Goal: Task Accomplishment & Management: Use online tool/utility

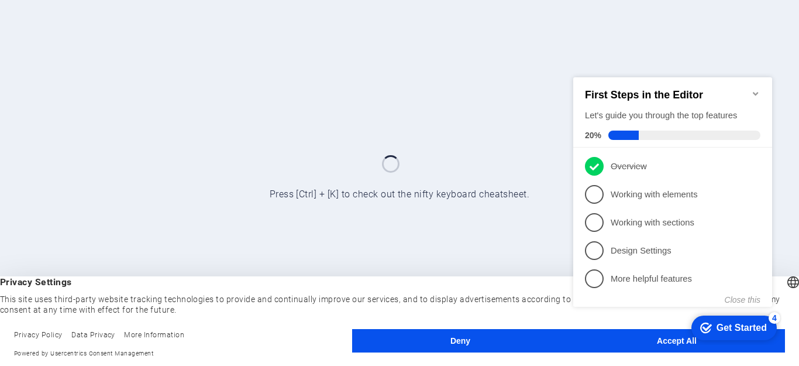
click at [612, 337] on div "checkmark Get Started 4 First Steps in the Editor Let's guide you through the t…" at bounding box center [675, 202] width 213 height 284
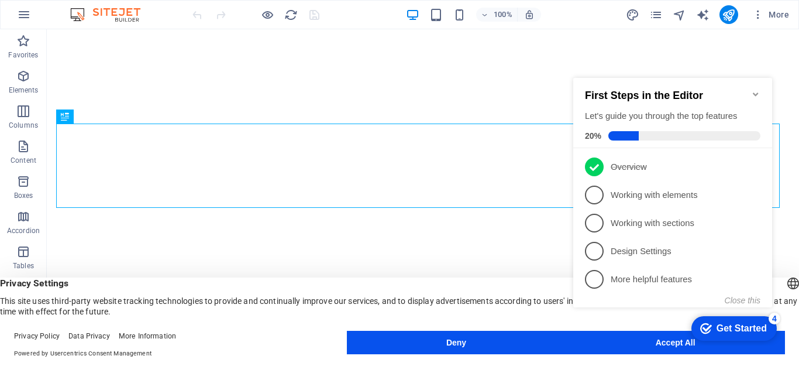
click at [678, 341] on div "checkmark Get Started 4 First Steps in the Editor Let's guide you through the t…" at bounding box center [675, 203] width 213 height 284
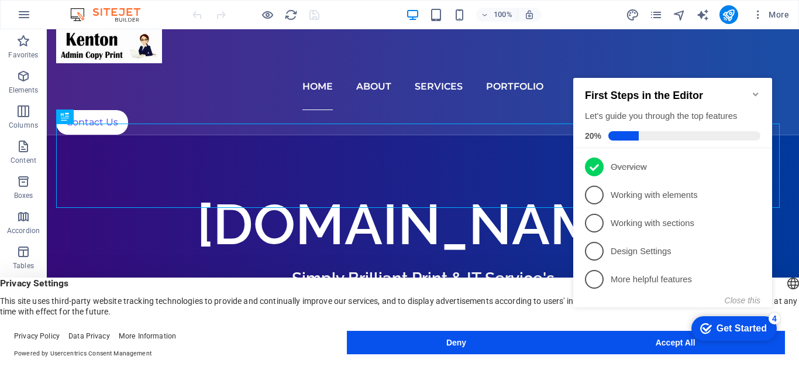
click at [757, 92] on icon "Minimize checklist" at bounding box center [755, 94] width 5 height 4
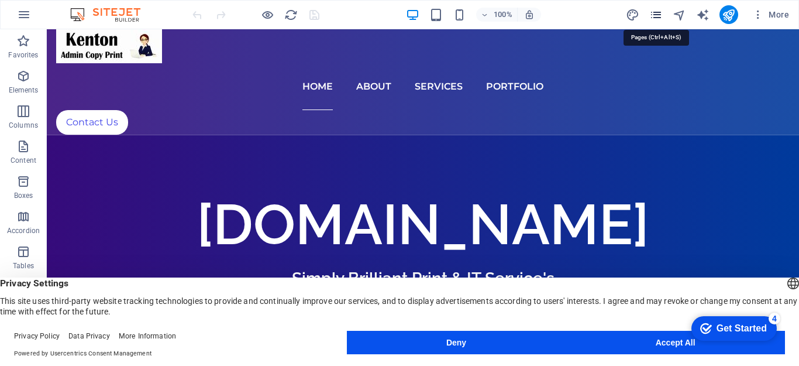
click at [658, 16] on icon "pages" at bounding box center [655, 14] width 13 height 13
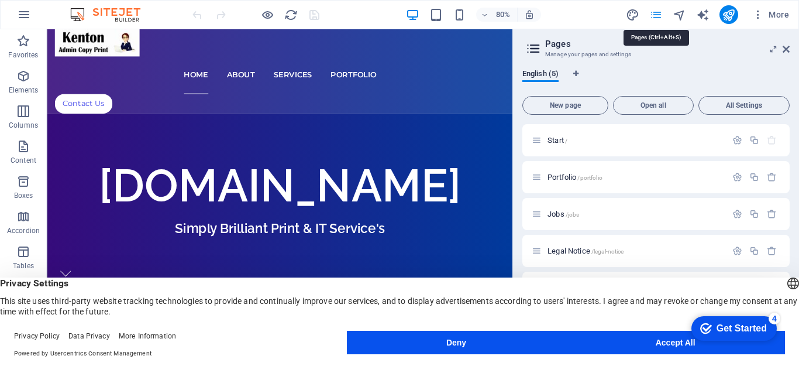
click at [658, 16] on icon "pages" at bounding box center [655, 14] width 13 height 13
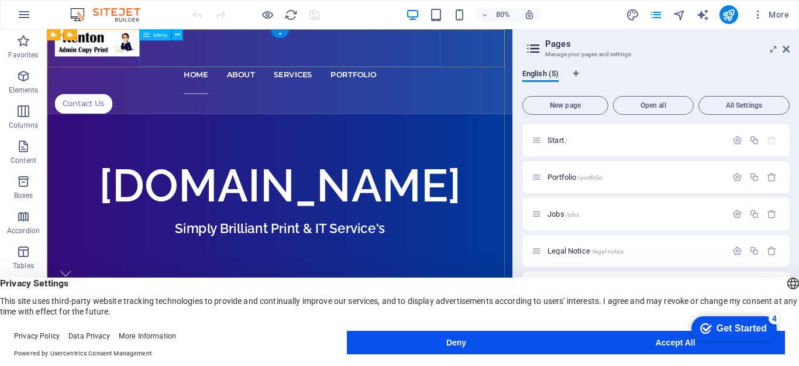
click at [246, 63] on nav "Home About Services Portfolio" at bounding box center [337, 86] width 563 height 47
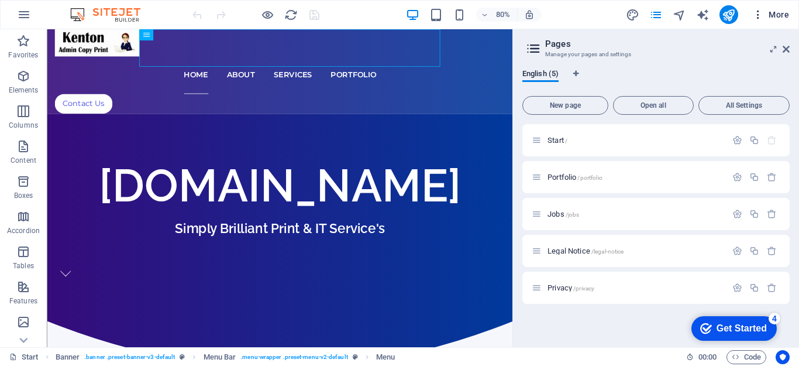
click at [759, 16] on icon "button" at bounding box center [758, 15] width 12 height 12
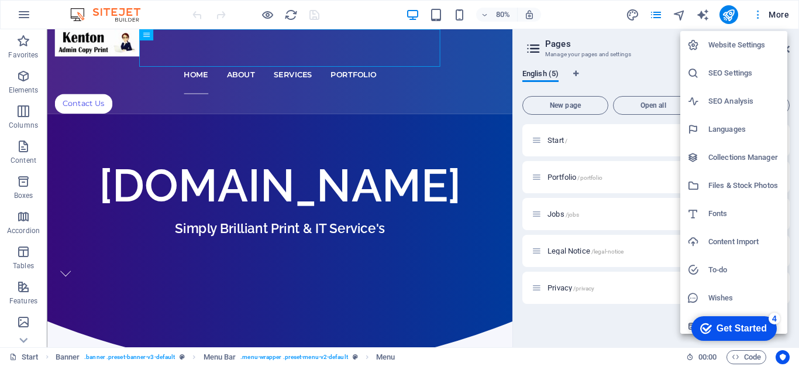
click at [759, 16] on div at bounding box center [399, 183] width 799 height 366
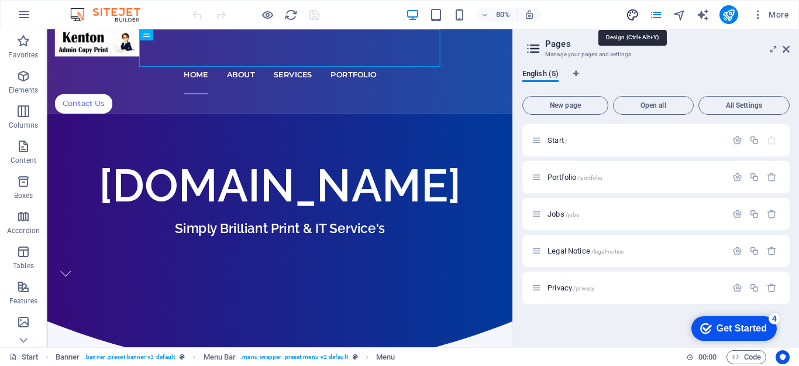
click at [634, 16] on icon "design" at bounding box center [632, 14] width 13 height 13
select select "px"
select select "300"
select select "px"
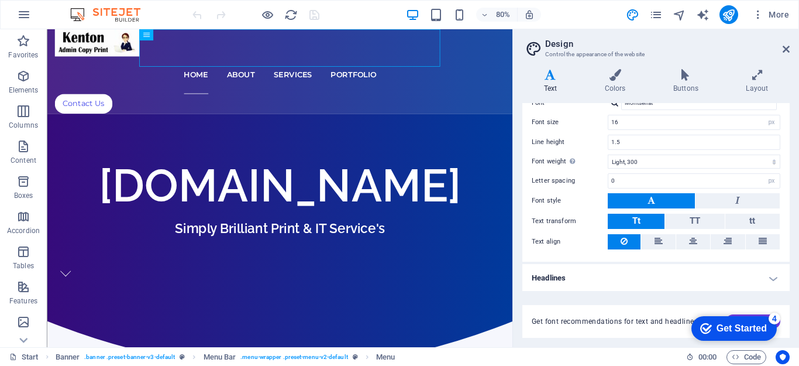
scroll to position [79, 0]
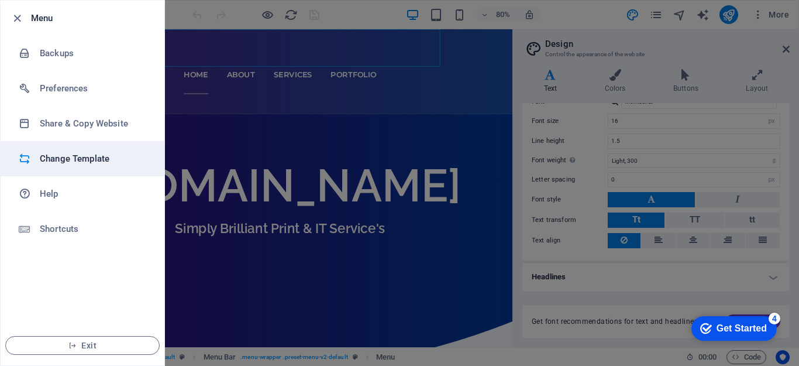
click at [73, 159] on h6 "Change Template" at bounding box center [94, 159] width 108 height 14
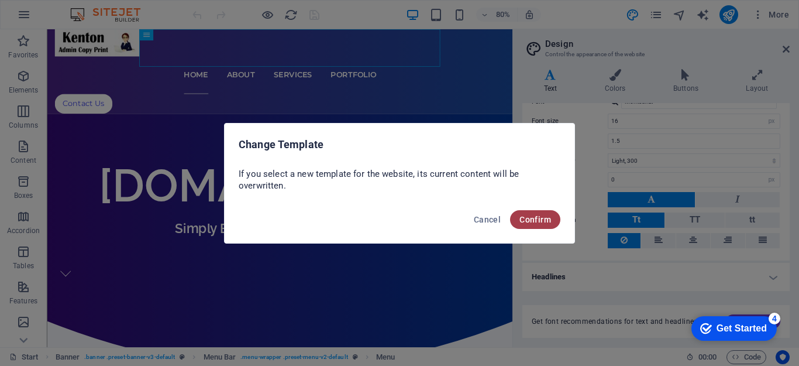
click at [532, 222] on span "Confirm" at bounding box center [536, 219] width 32 height 9
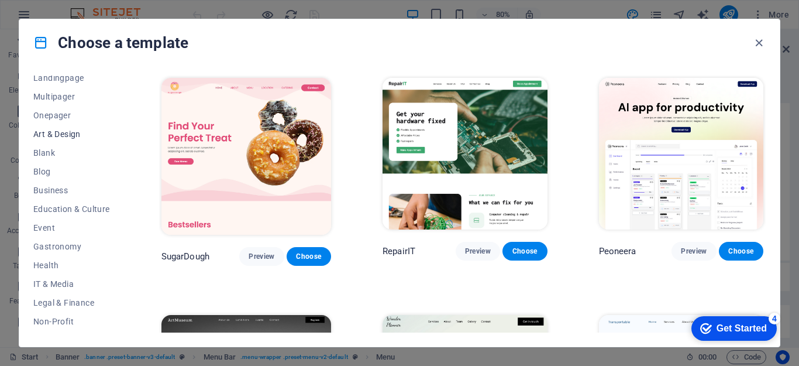
scroll to position [0, 0]
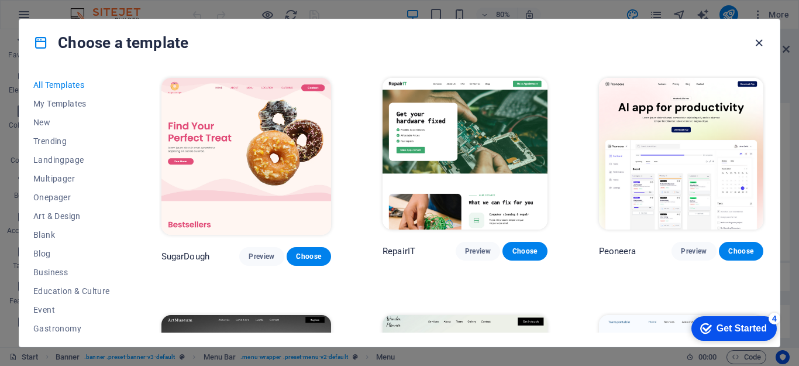
click at [759, 41] on icon "button" at bounding box center [758, 42] width 13 height 13
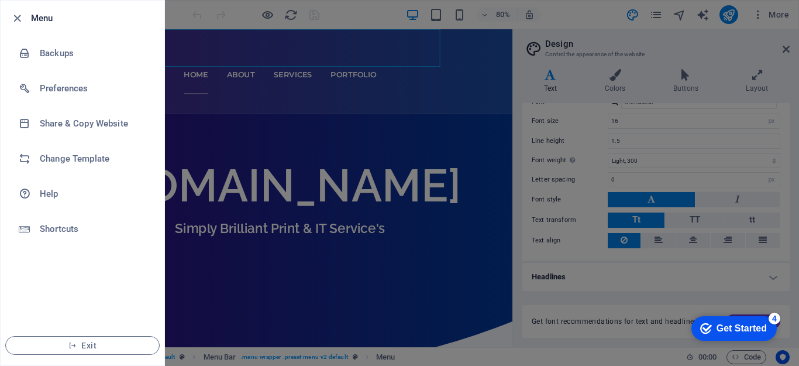
click at [27, 13] on div at bounding box center [20, 18] width 21 height 14
click at [18, 16] on icon "button" at bounding box center [17, 18] width 13 height 13
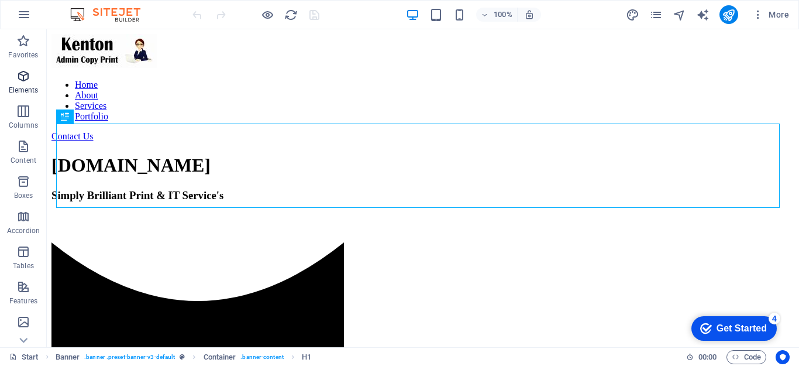
click at [23, 81] on icon "button" at bounding box center [23, 76] width 14 height 14
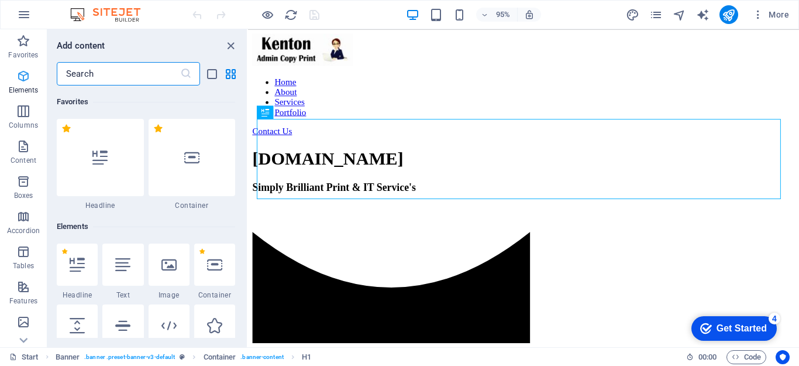
scroll to position [125, 0]
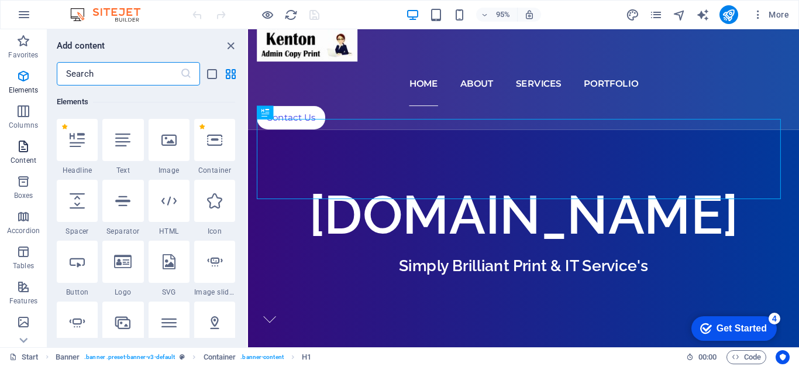
click at [25, 145] on icon "button" at bounding box center [23, 146] width 14 height 14
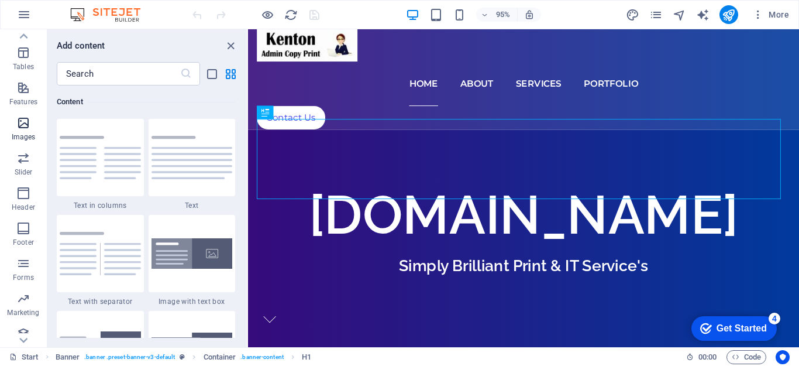
scroll to position [209, 0]
click at [23, 323] on icon "button" at bounding box center [23, 324] width 14 height 14
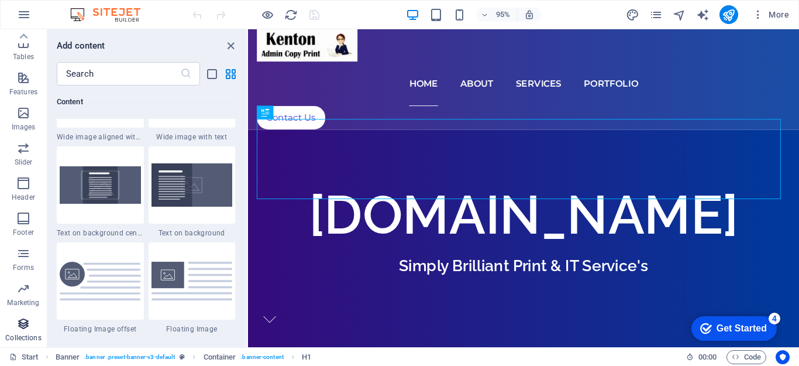
scroll to position [10710, 0]
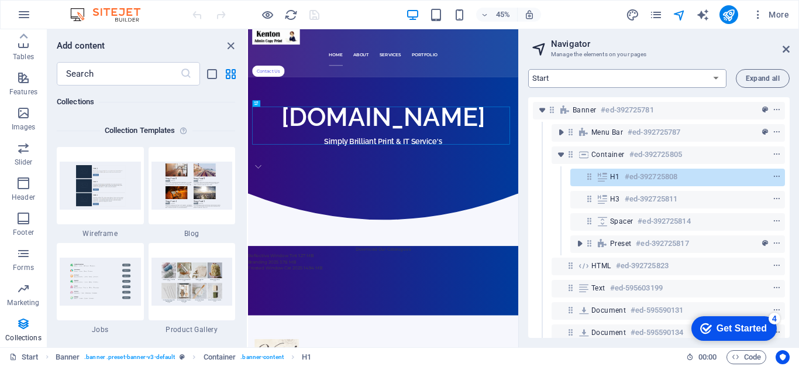
click at [719, 78] on select "Start Portfolio Jobs Legal Notice Privacy" at bounding box center [627, 78] width 198 height 19
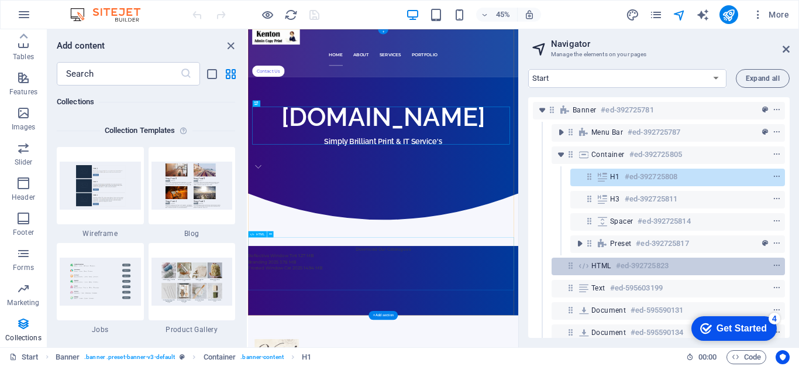
click at [631, 270] on h6 "#ed-392725823" at bounding box center [642, 266] width 53 height 14
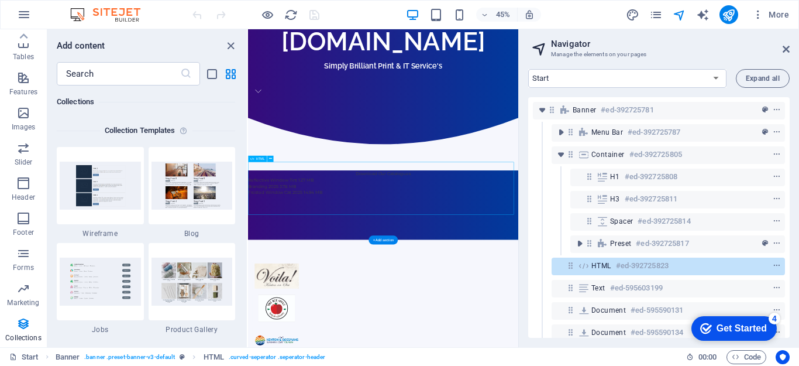
click at [631, 269] on h6 "#ed-392725823" at bounding box center [642, 266] width 53 height 14
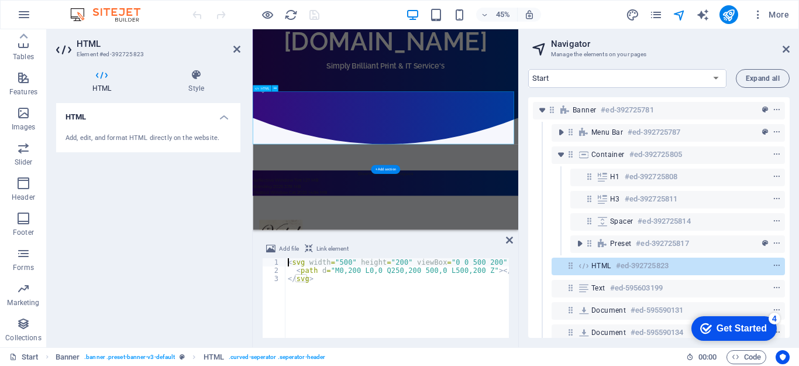
click at [630, 269] on h6 "#ed-392725823" at bounding box center [642, 266] width 53 height 14
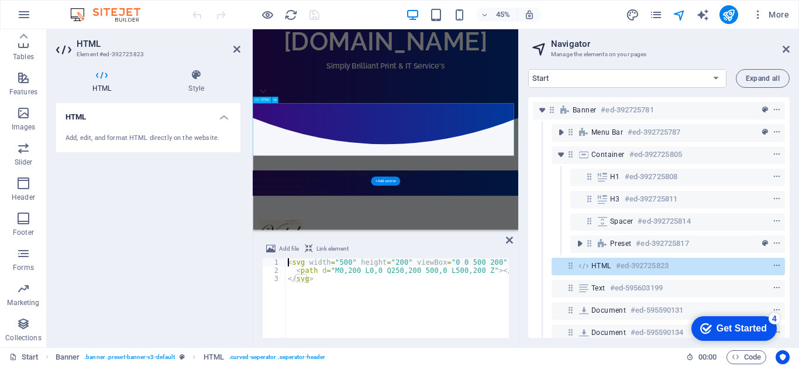
scroll to position [142, 0]
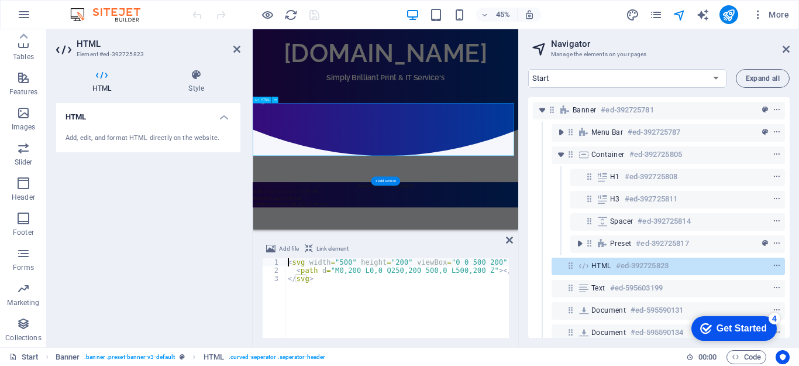
click at [630, 269] on h6 "#ed-392725823" at bounding box center [642, 266] width 53 height 14
type textarea "</svg>"
click at [367, 298] on div "< svg width = "500" height = "200" viewBox = "0 0 500 200" preserveAspectRatio …" at bounding box center [444, 305] width 316 height 94
click at [104, 82] on h4 "HTML" at bounding box center [104, 81] width 96 height 25
click at [94, 44] on h2 "HTML" at bounding box center [159, 44] width 164 height 11
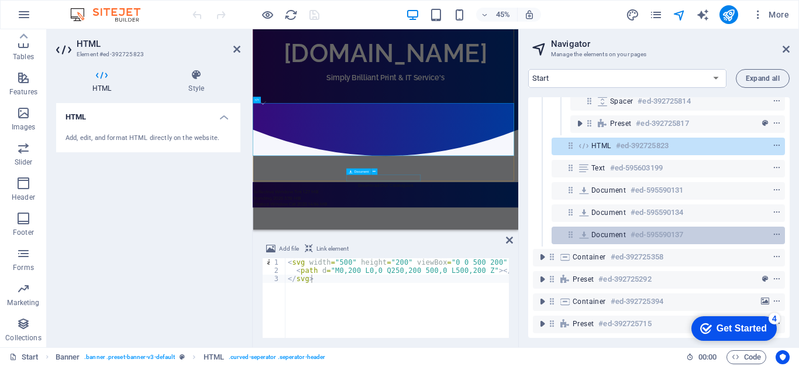
scroll to position [0, 0]
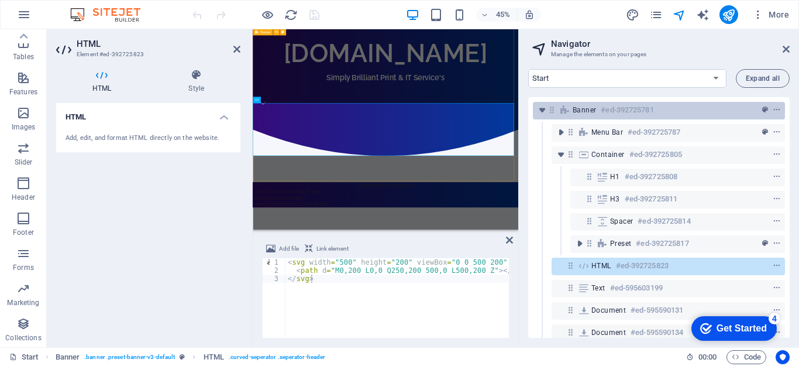
click at [587, 112] on span "Banner" at bounding box center [584, 109] width 23 height 9
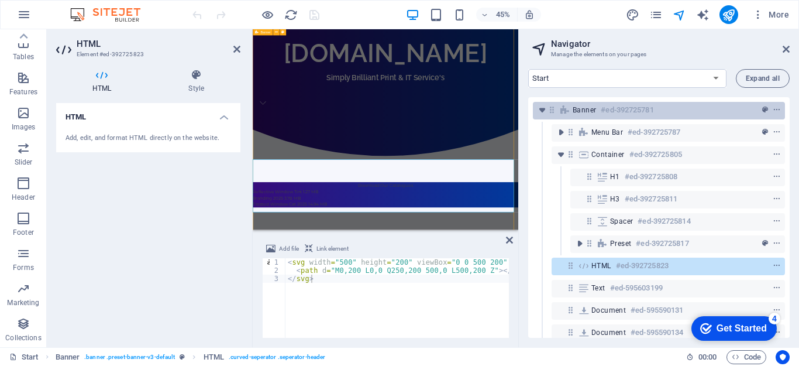
scroll to position [16, 0]
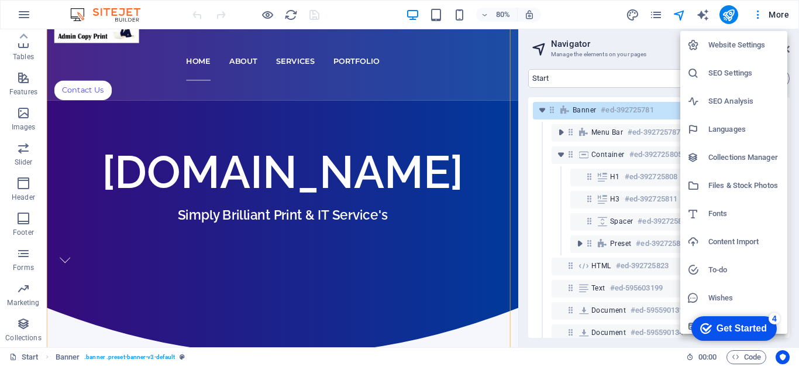
click at [729, 187] on h6 "Files & Stock Photos" at bounding box center [745, 185] width 72 height 14
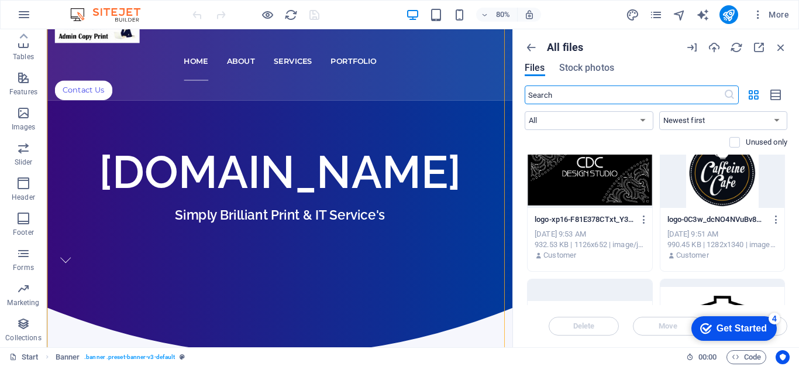
scroll to position [176, 0]
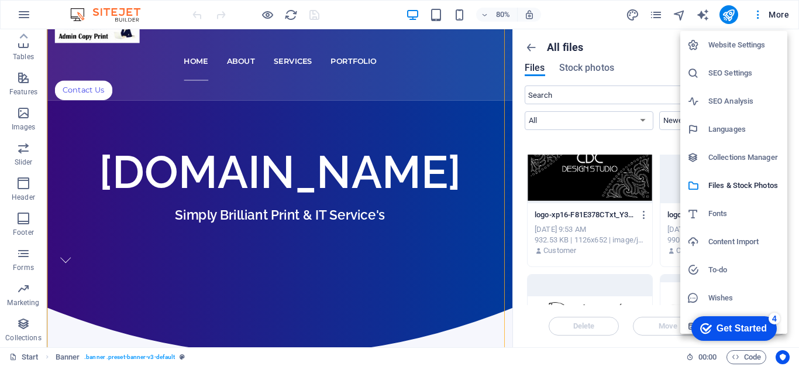
click at [737, 243] on h6 "Content Import" at bounding box center [745, 242] width 72 height 14
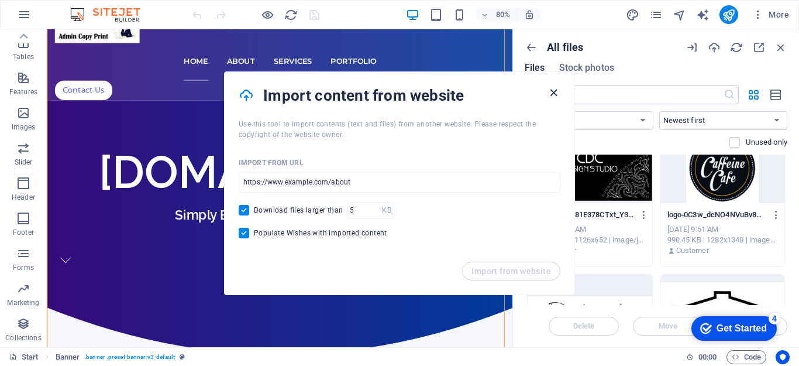
click at [554, 92] on icon "button" at bounding box center [553, 92] width 13 height 13
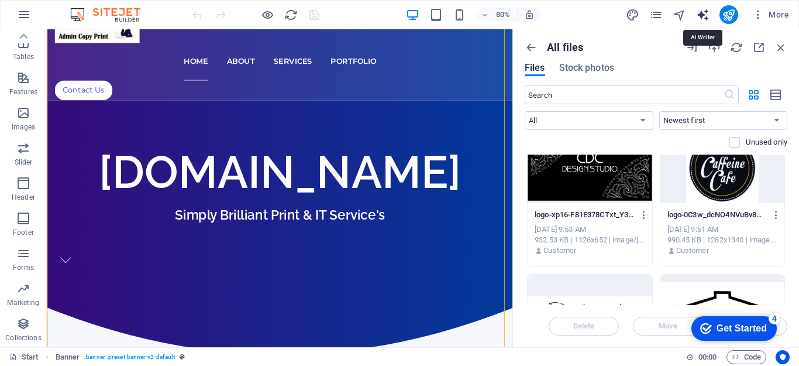
select select "English"
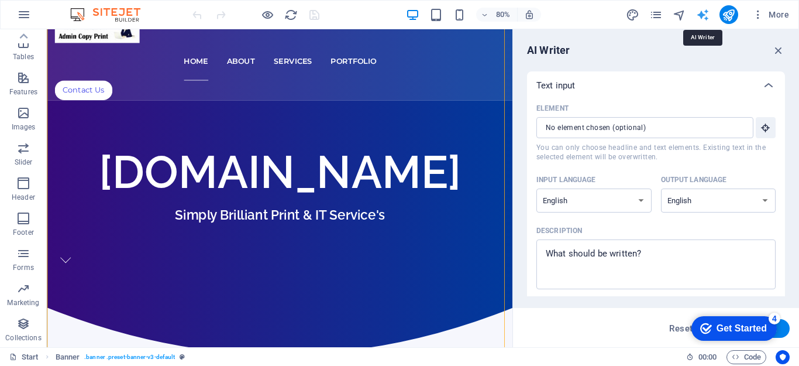
scroll to position [0, 0]
